Goal: Transaction & Acquisition: Purchase product/service

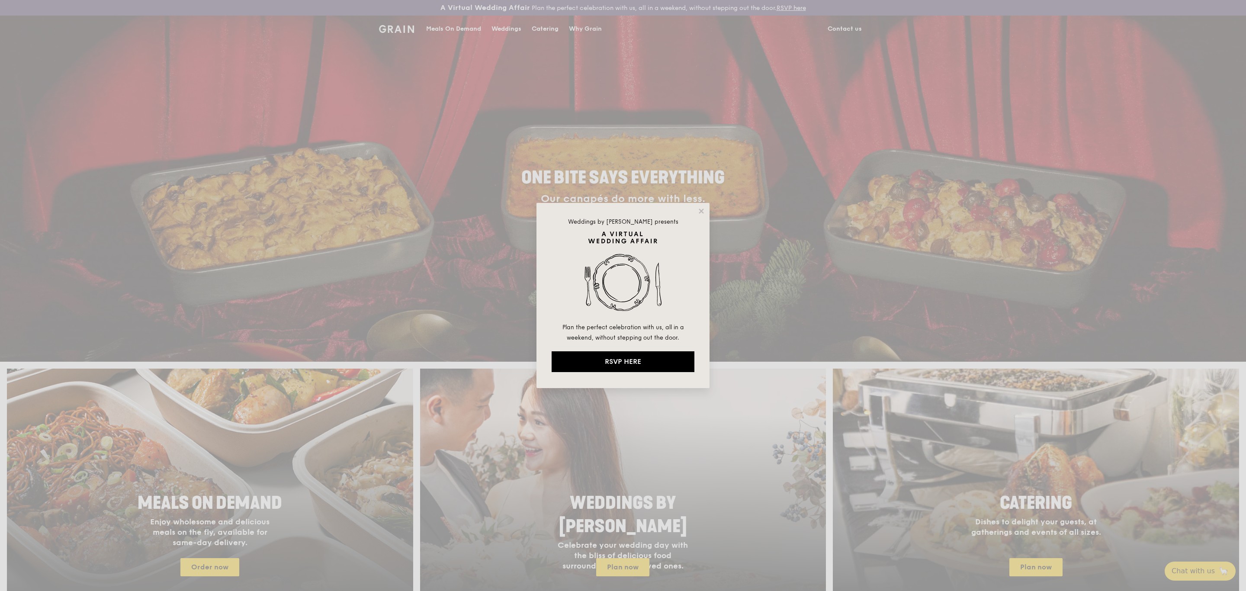
click at [564, 24] on div "Weddings by [PERSON_NAME] presents Plan the perfect celebration with us, all in…" at bounding box center [623, 295] width 1246 height 591
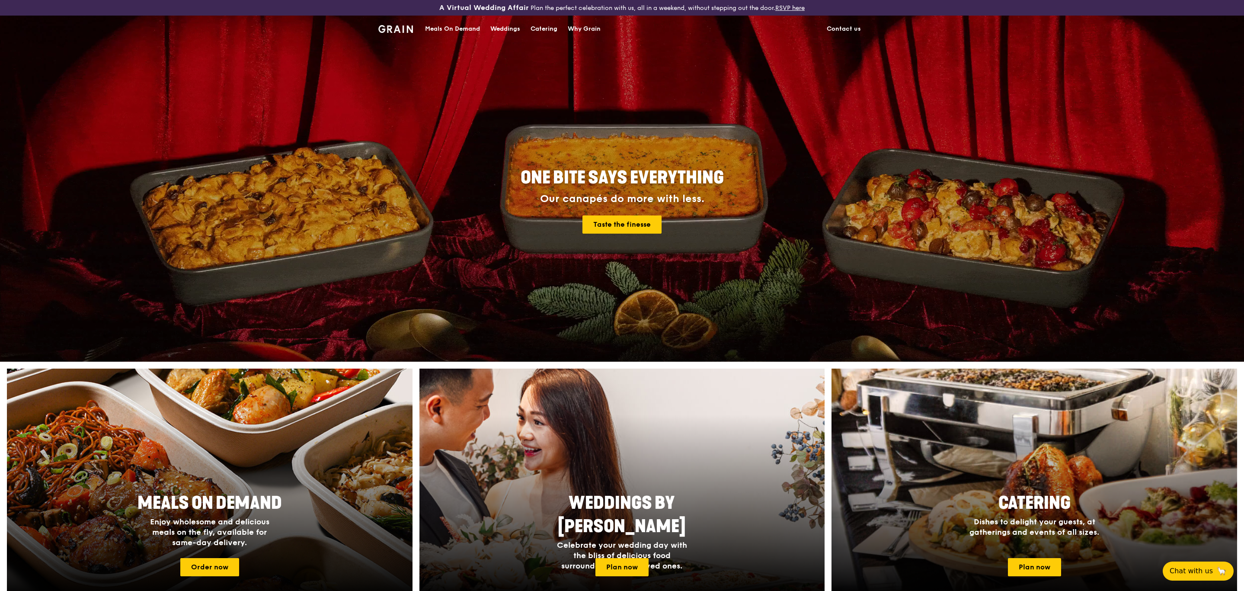
click at [540, 33] on div "Catering" at bounding box center [544, 29] width 27 height 26
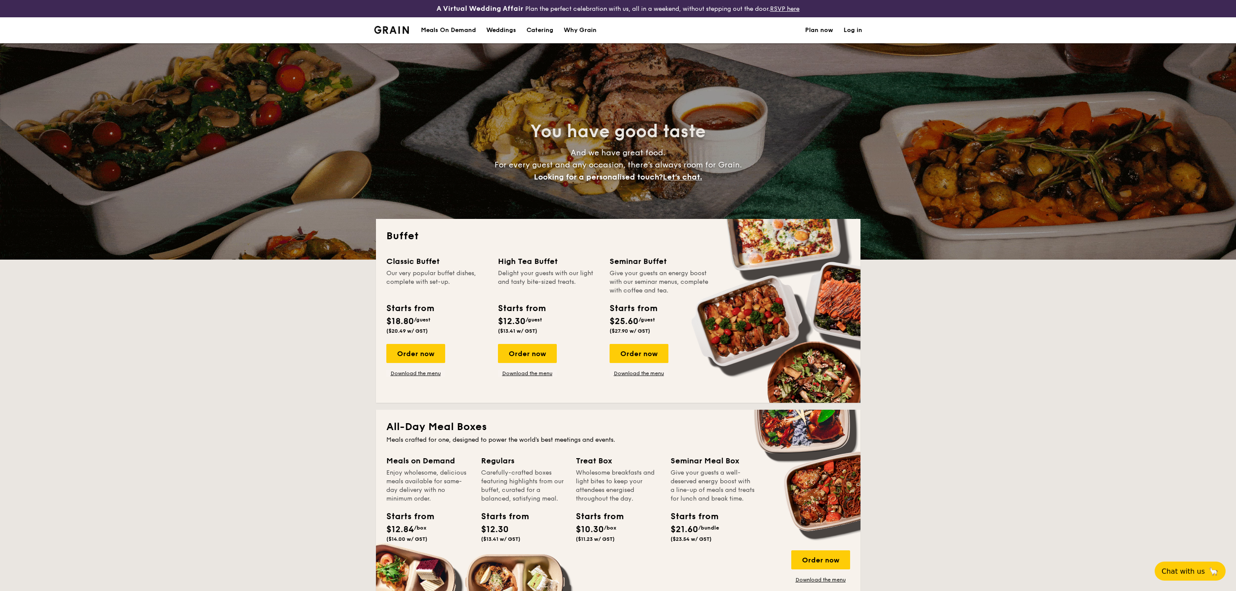
select select
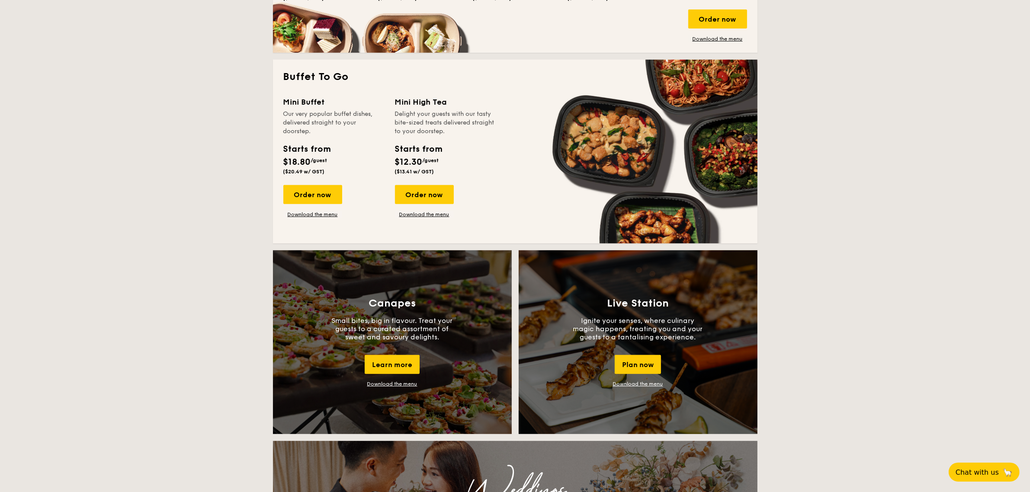
scroll to position [811, 0]
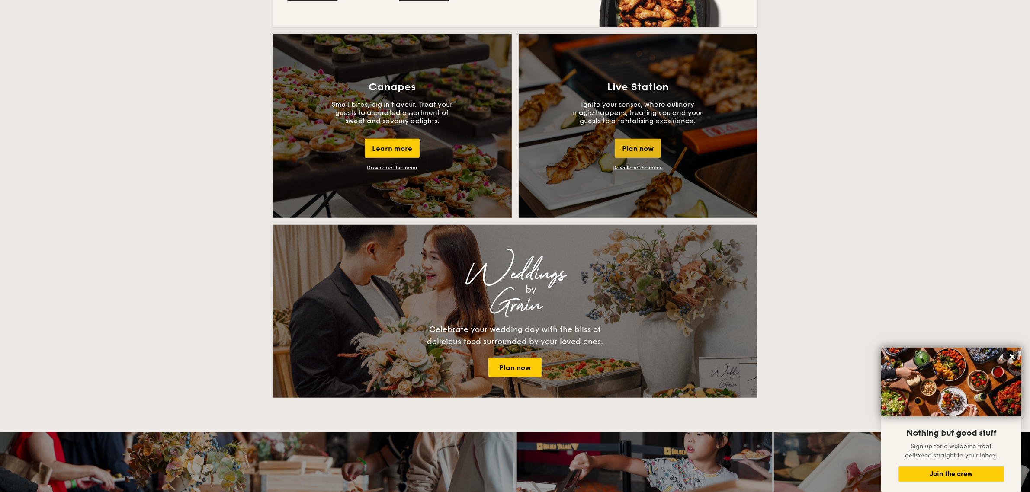
click at [634, 141] on div "Plan now" at bounding box center [638, 148] width 46 height 19
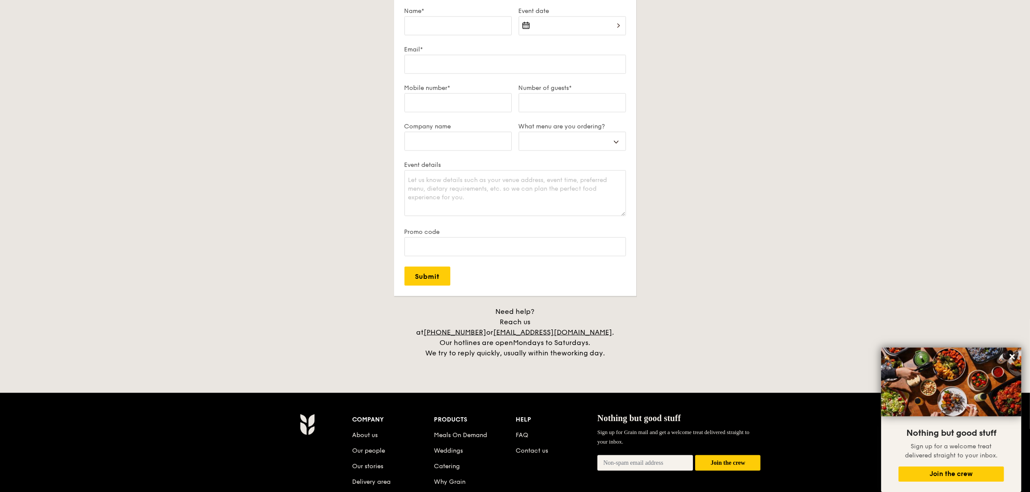
scroll to position [1610, 0]
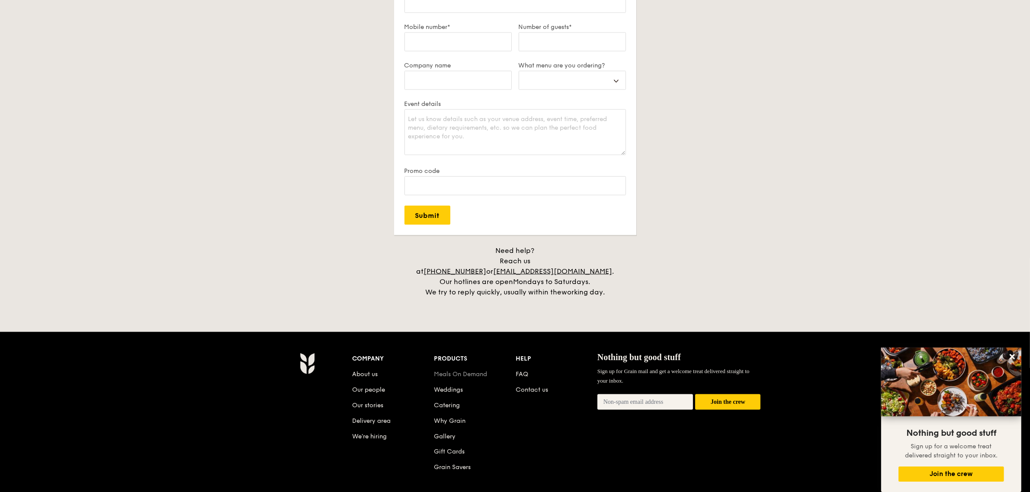
click at [474, 371] on link "Meals On Demand" at bounding box center [460, 374] width 53 height 7
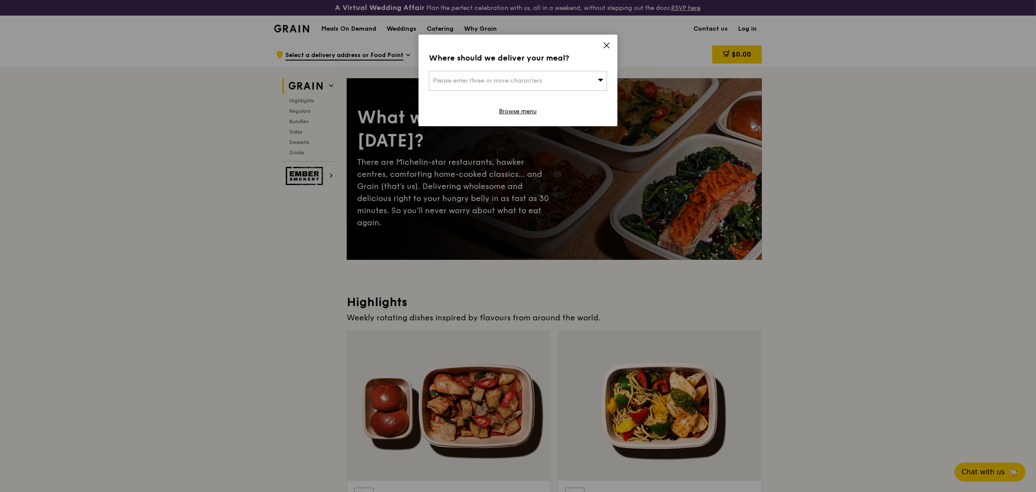
click at [604, 45] on icon at bounding box center [607, 46] width 8 height 8
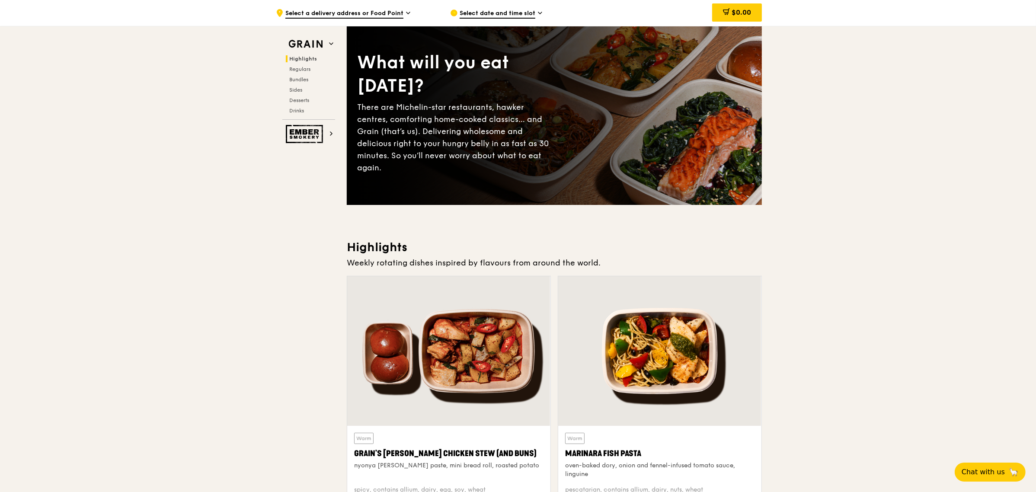
scroll to position [54, 0]
click at [330, 132] on icon at bounding box center [331, 133] width 2 height 3
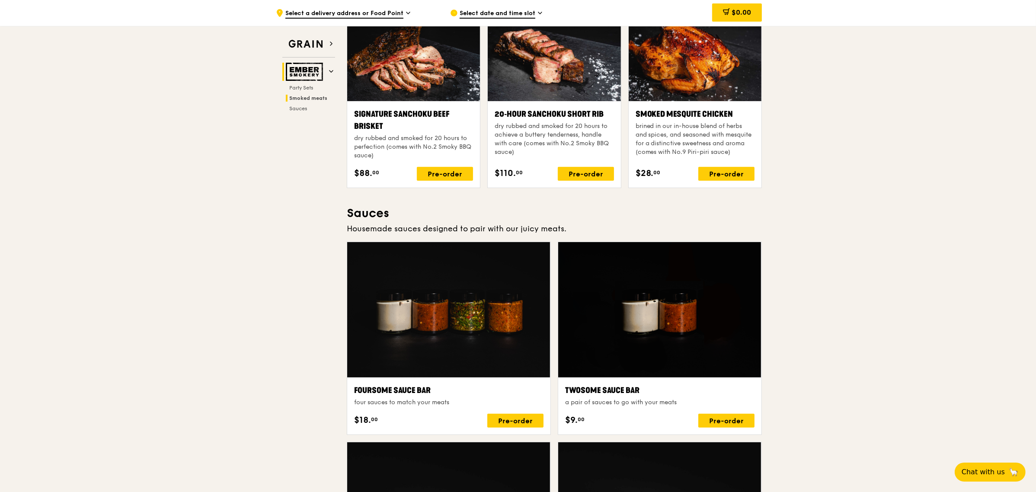
scroll to position [314, 0]
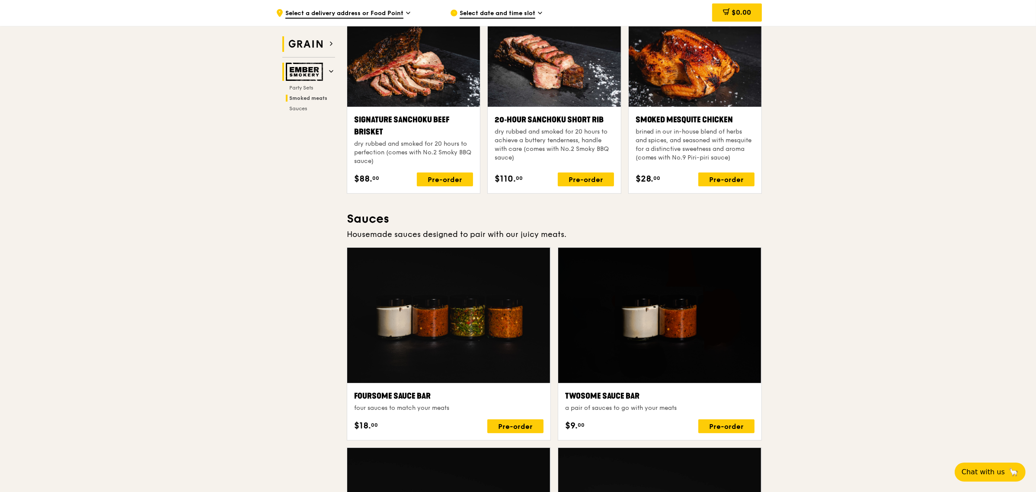
click at [311, 42] on img at bounding box center [306, 44] width 40 height 16
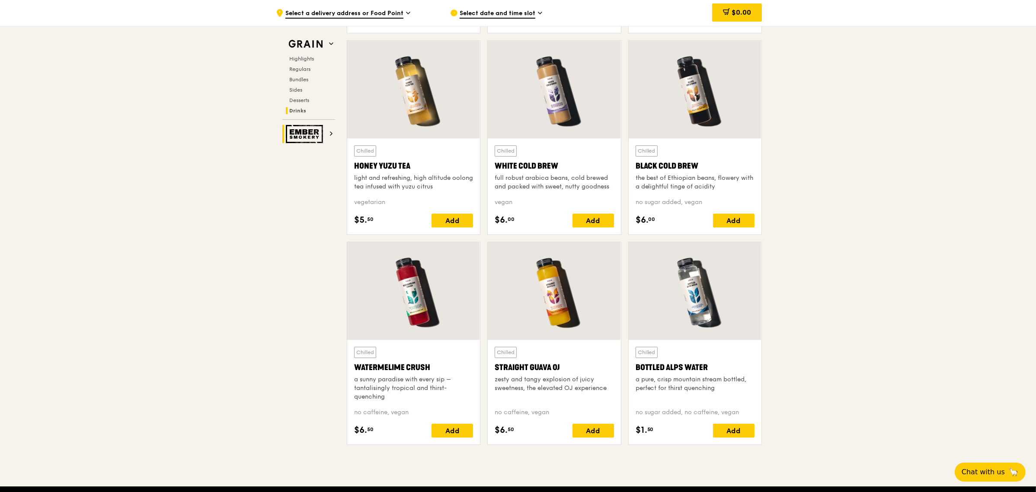
scroll to position [3288, 0]
